Goal: Transaction & Acquisition: Purchase product/service

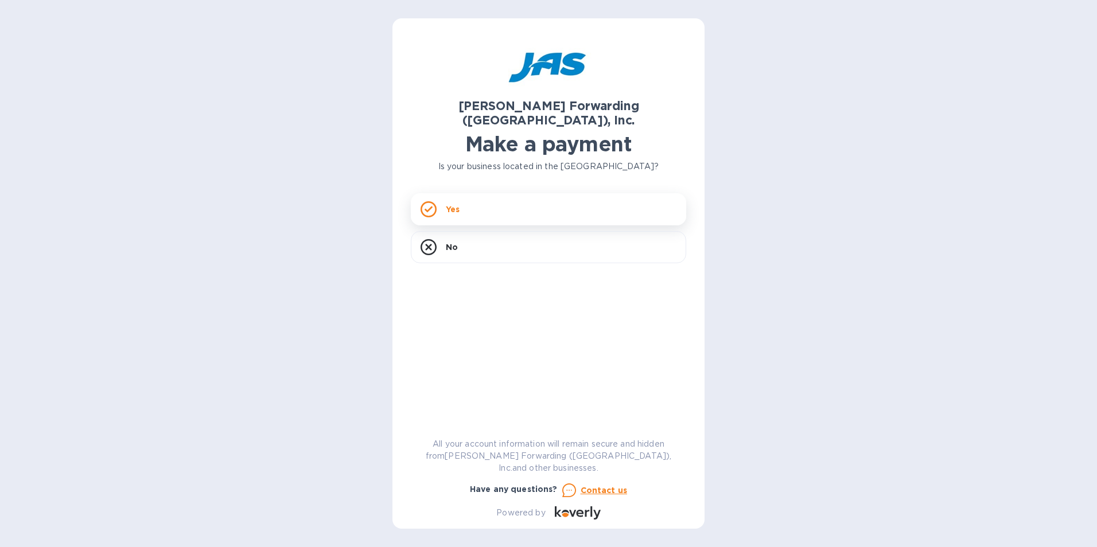
click at [453, 204] on p "Yes" at bounding box center [453, 209] width 14 height 11
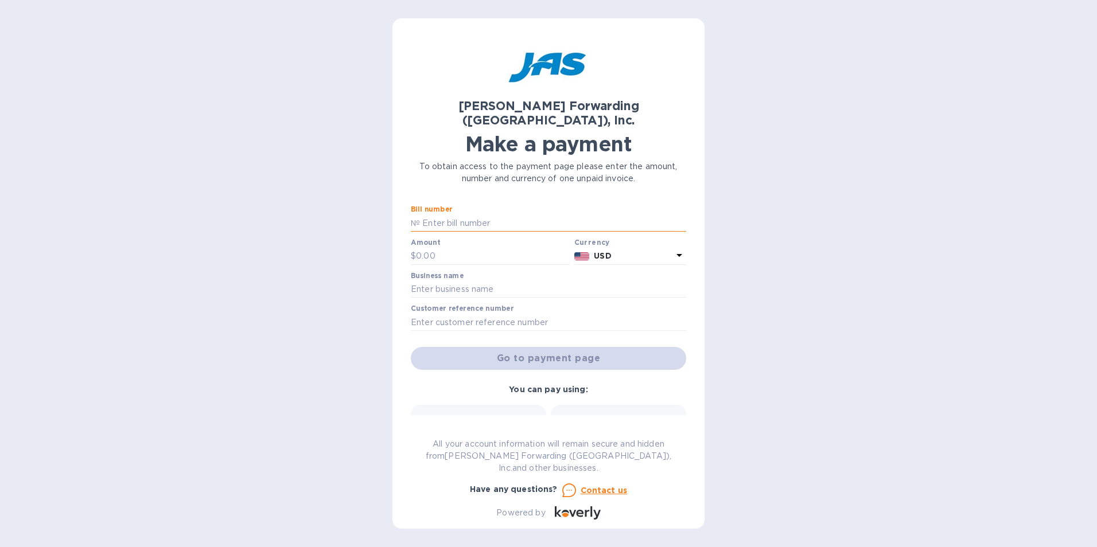
click at [431, 215] on input "text" at bounding box center [553, 223] width 266 height 17
drag, startPoint x: 446, startPoint y: 207, endPoint x: 400, endPoint y: 218, distance: 47.2
click at [400, 218] on div "[PERSON_NAME] Forwarding ([GEOGRAPHIC_DATA]), Inc. Make a payment To obtain acc…" at bounding box center [548, 273] width 312 height 511
type input "L"
drag, startPoint x: 677, startPoint y: 206, endPoint x: 355, endPoint y: 203, distance: 321.8
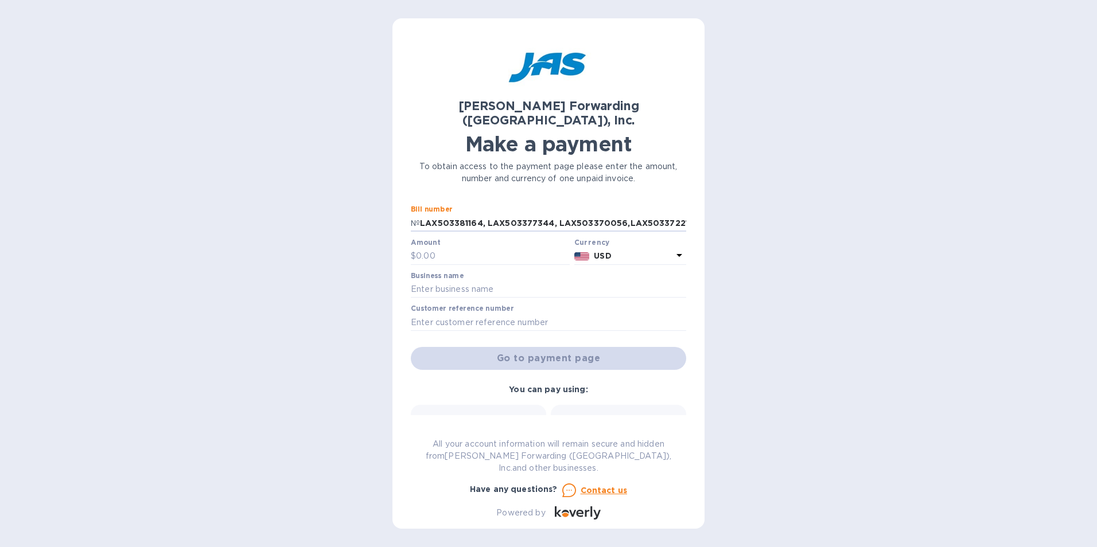
click at [355, 203] on div "[PERSON_NAME] Forwarding ([GEOGRAPHIC_DATA]), Inc. Make a payment To obtain acc…" at bounding box center [548, 273] width 1097 height 547
type input "LAX503381164, LAX503377344, LAX503370056,LAX503372212, LAX503372141,LAX503382385"
click at [422, 248] on input "text" at bounding box center [493, 256] width 154 height 17
type input "16,281.59"
click at [439, 281] on input "text" at bounding box center [548, 289] width 275 height 17
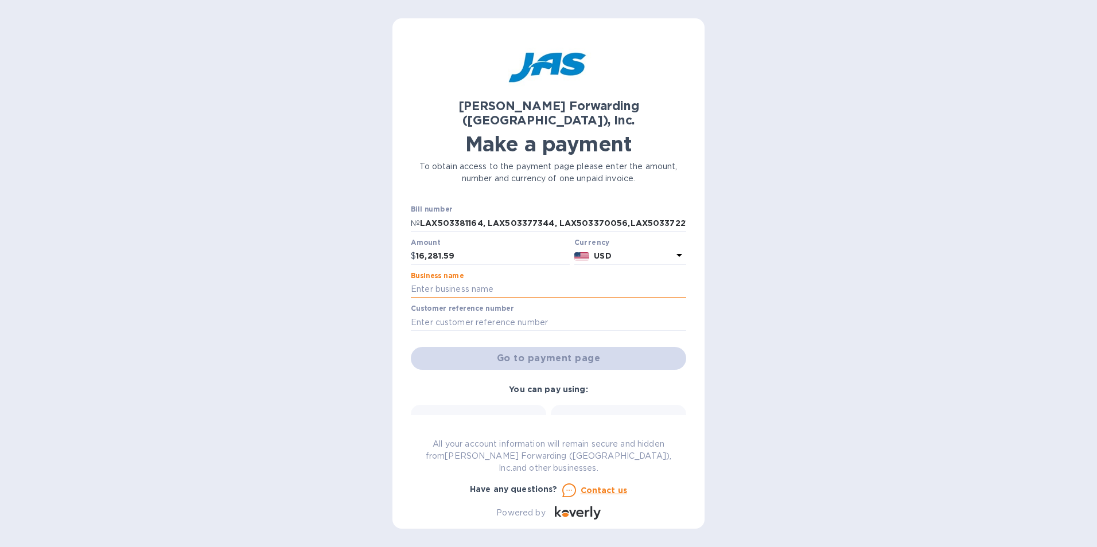
type input "PREMIER MAGNETICS"
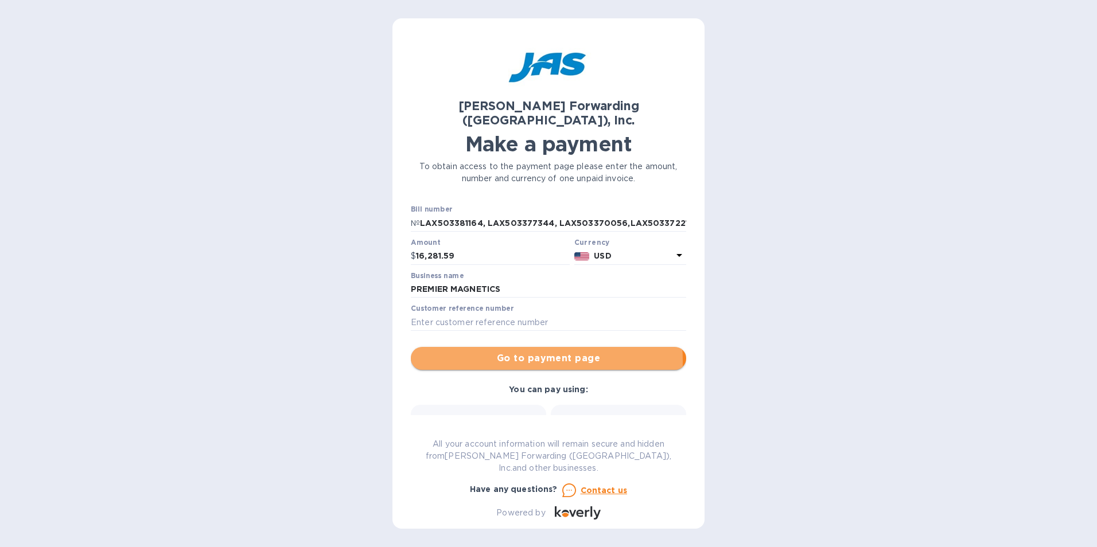
click at [490, 352] on span "Go to payment page" at bounding box center [548, 359] width 257 height 14
